Goal: Task Accomplishment & Management: Complete application form

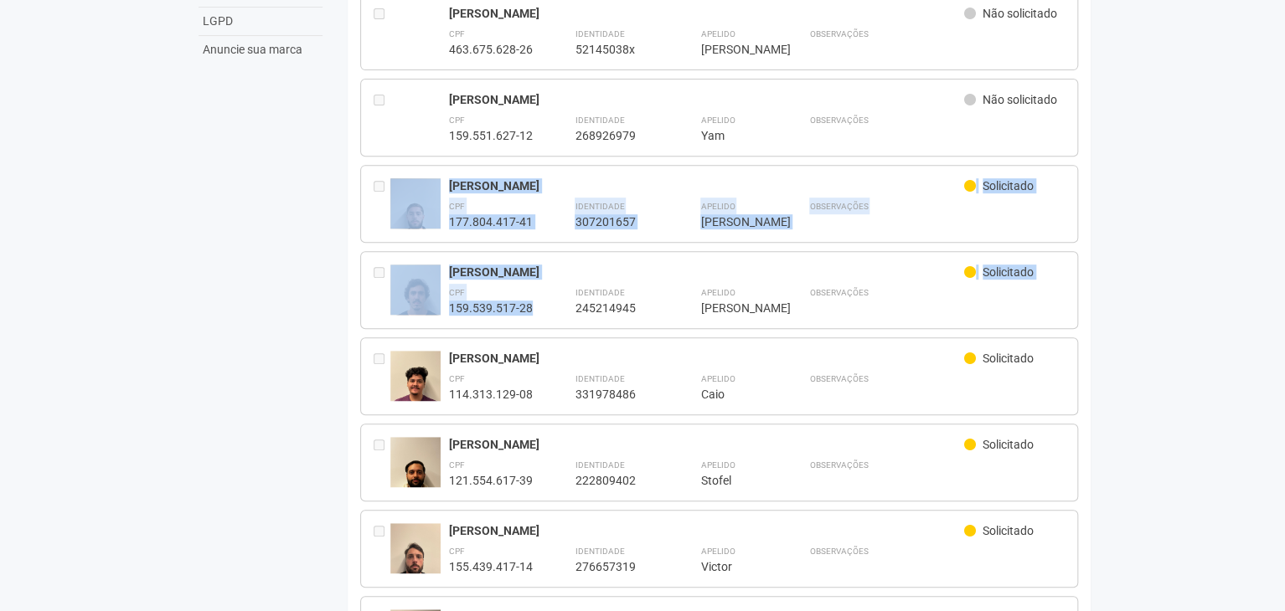
scroll to position [777, 0]
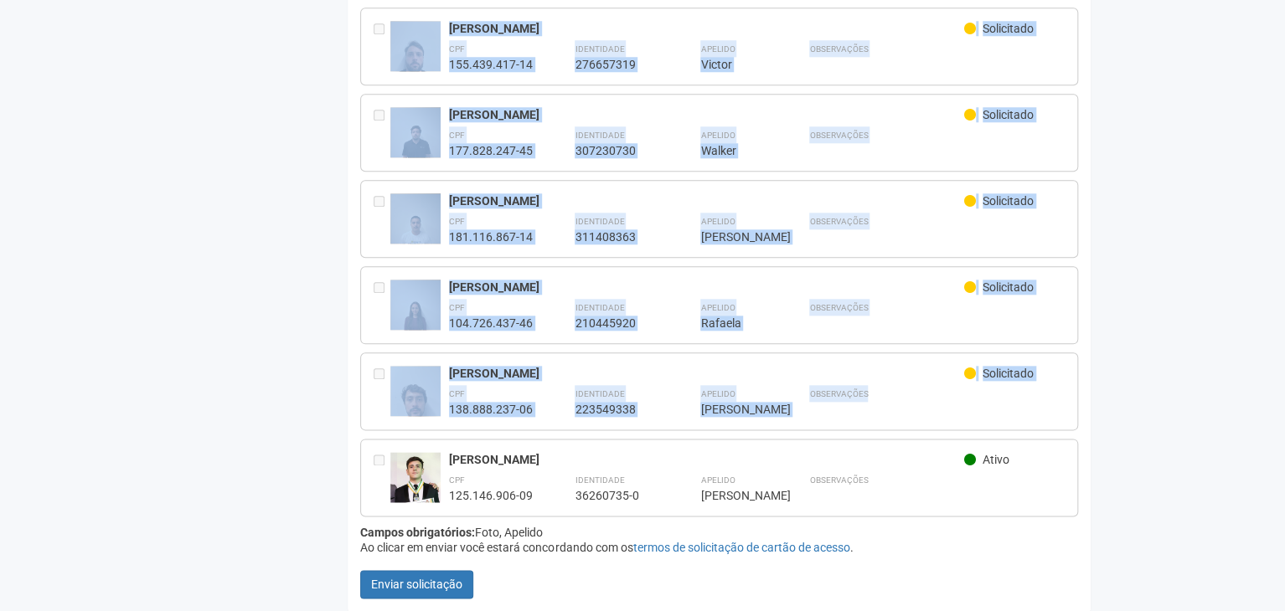
drag, startPoint x: 375, startPoint y: 178, endPoint x: 1053, endPoint y: 388, distance: 709.5
copy div "[PERSON_NAME] CPF 177.804.417-41 Identidade 307201657 Apelido [PERSON_NAME] [PE…"
click at [1037, 304] on div "Observações" at bounding box center [936, 315] width 255 height 32
click at [979, 280] on div "Solicitado" at bounding box center [1014, 289] width 101 height 19
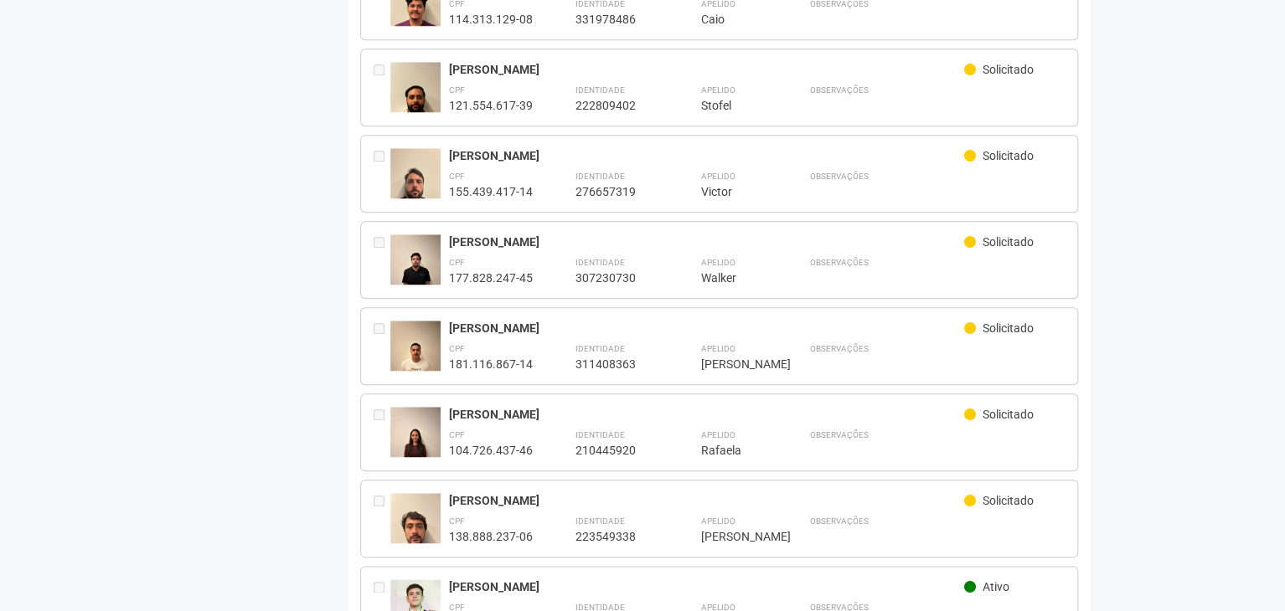
scroll to position [670, 0]
